Goal: Transaction & Acquisition: Purchase product/service

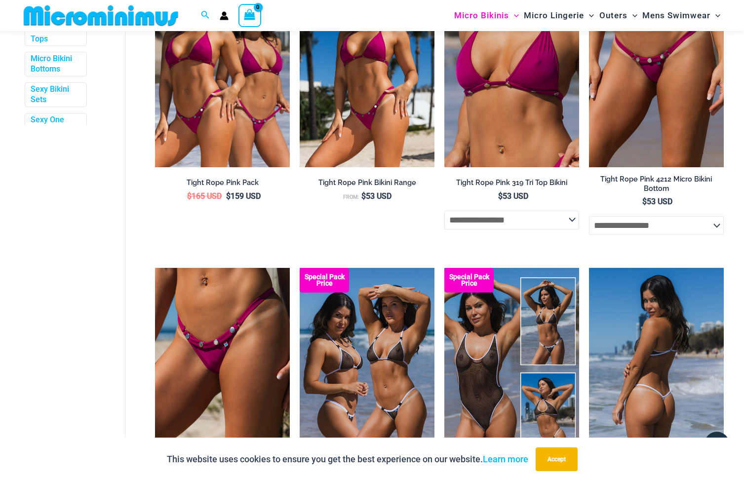
scroll to position [419, 0]
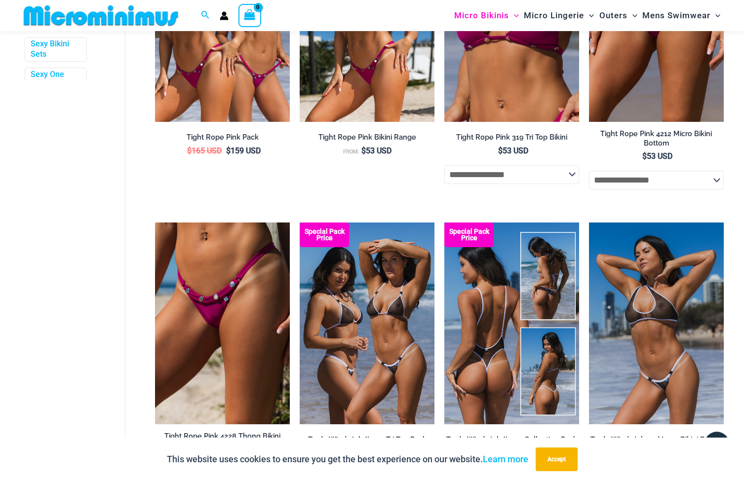
click at [508, 336] on img at bounding box center [511, 324] width 135 height 202
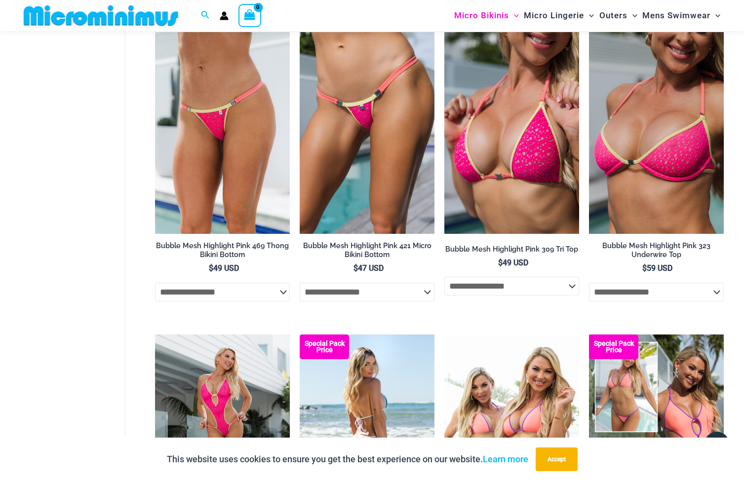
scroll to position [1505, 0]
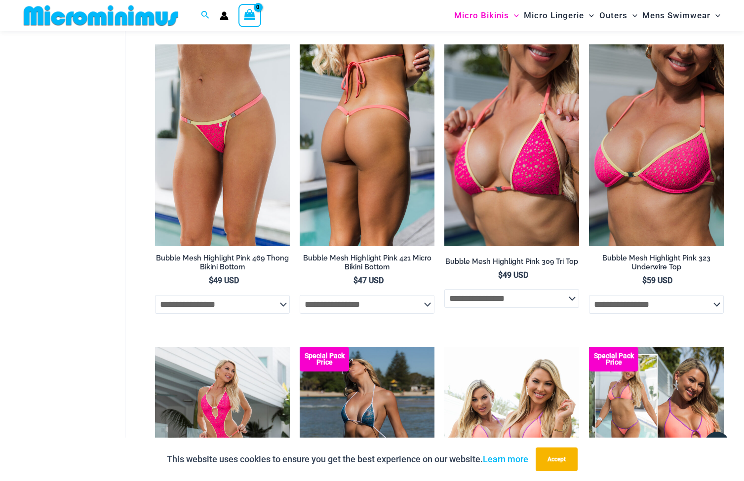
click at [355, 169] on img at bounding box center [367, 145] width 135 height 202
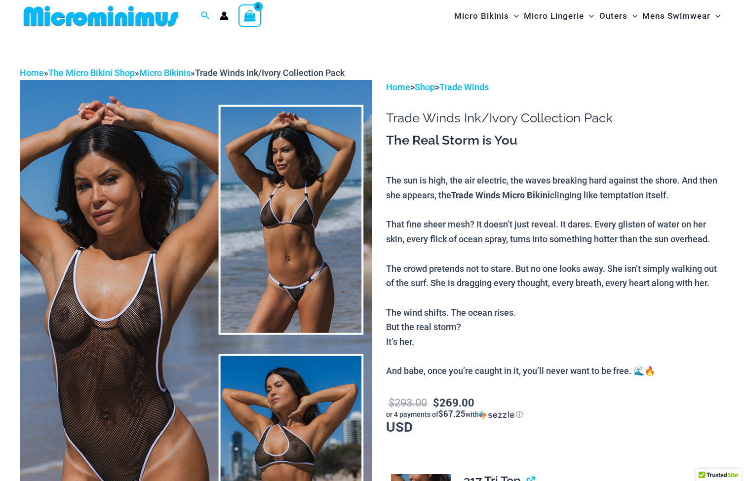
scroll to position [94, 0]
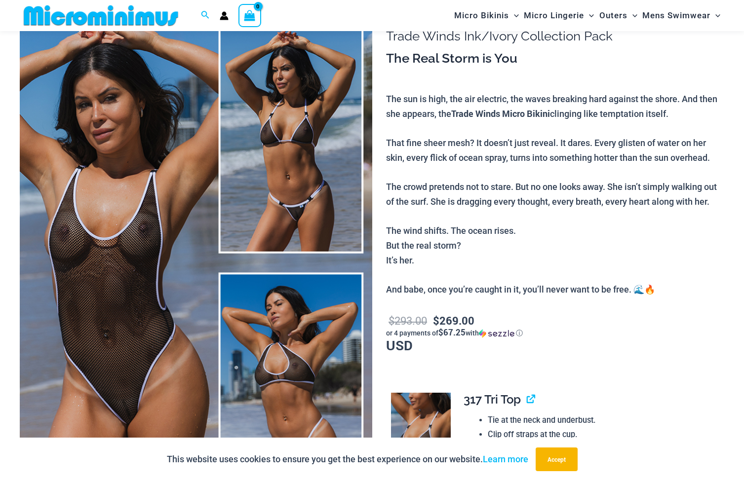
click at [111, 343] on img at bounding box center [196, 263] width 352 height 528
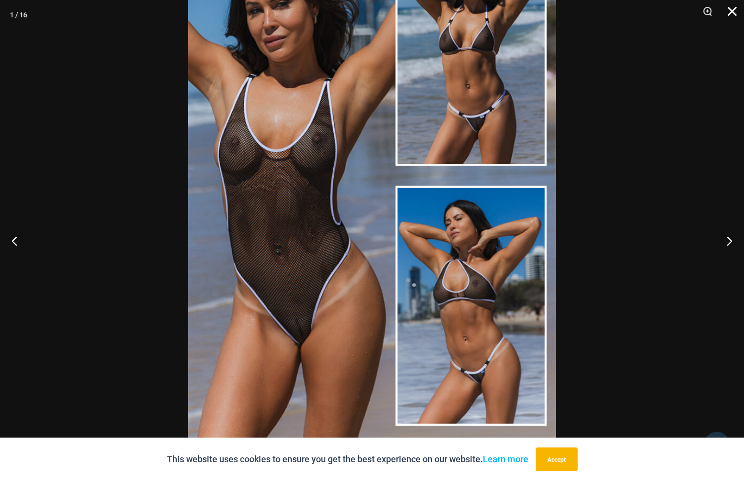
click at [732, 12] on button "Close" at bounding box center [728, 15] width 25 height 30
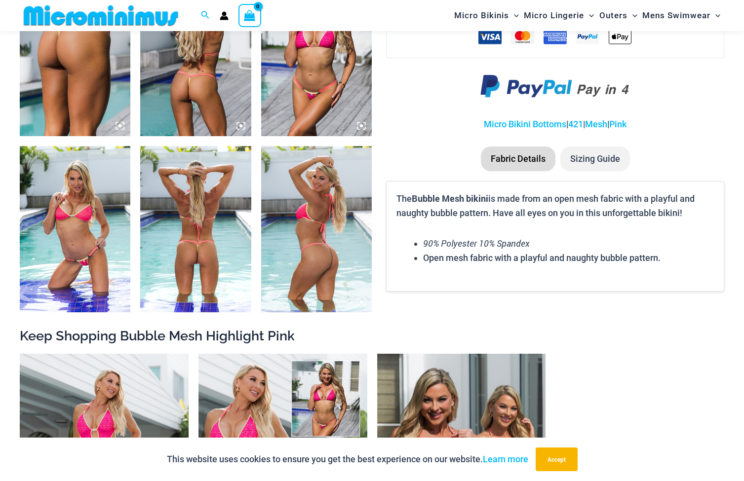
scroll to position [670, 0]
